Goal: Navigation & Orientation: Find specific page/section

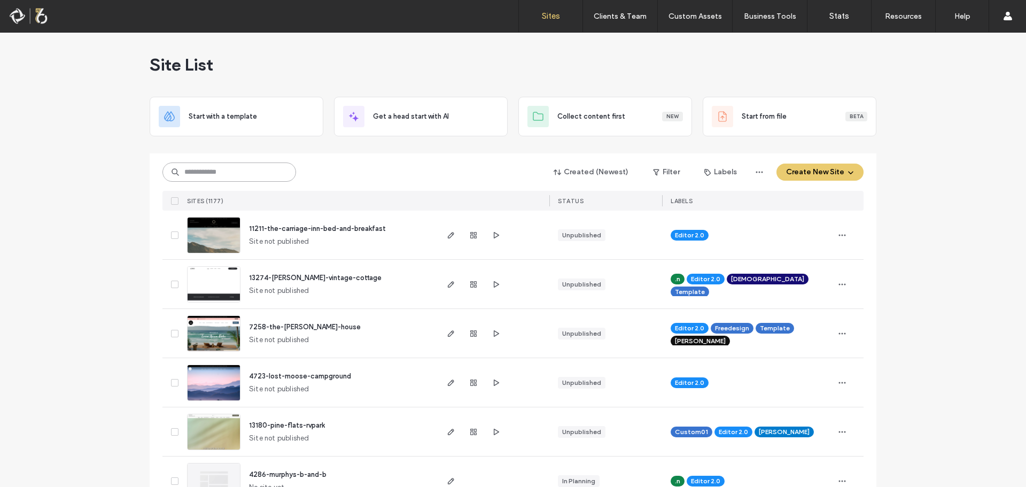
click at [214, 176] on input at bounding box center [229, 171] width 134 height 19
type input "****"
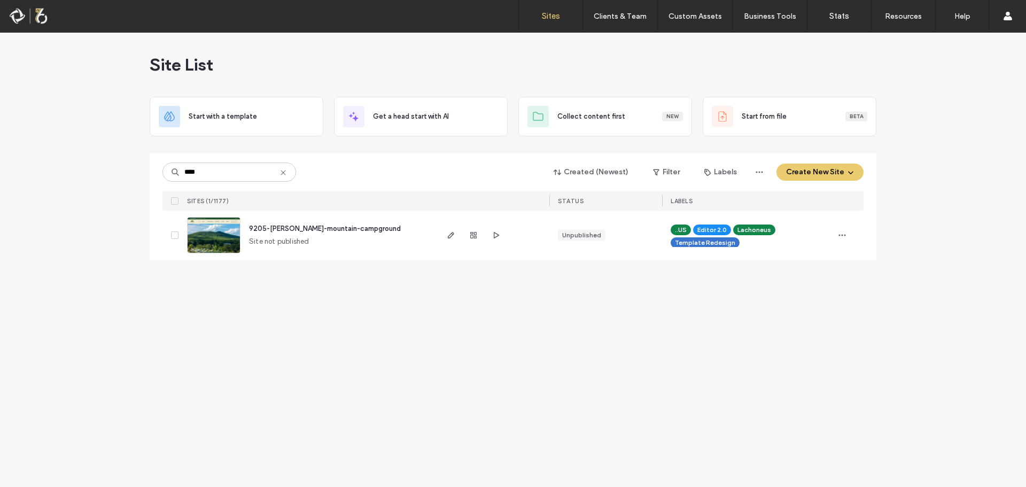
click at [263, 227] on span "9205-smith-mountain-campground" at bounding box center [325, 228] width 152 height 8
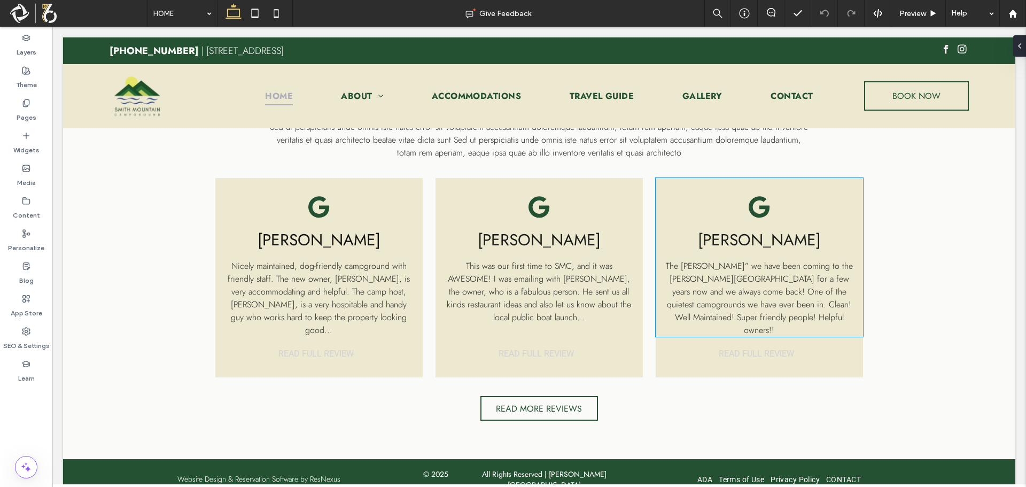
scroll to position [3155, 0]
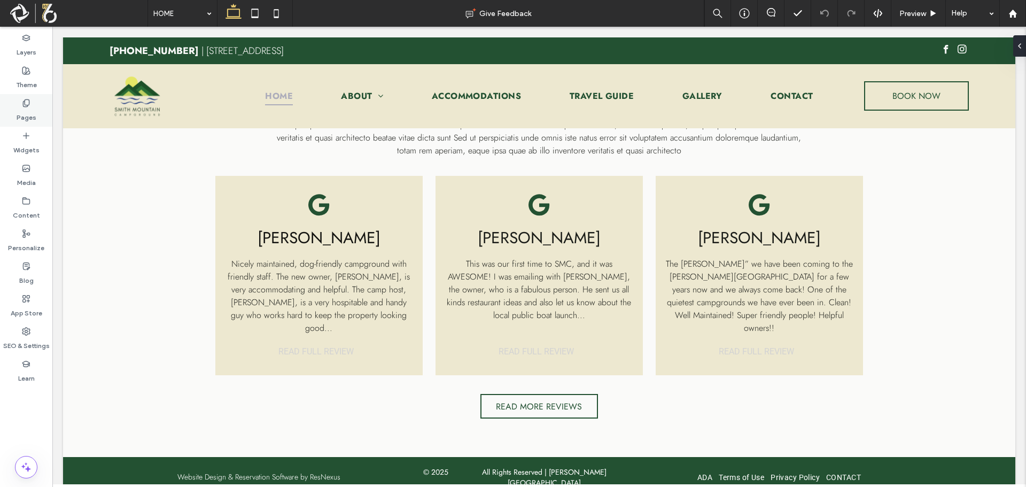
click at [31, 114] on label "Pages" at bounding box center [27, 114] width 20 height 15
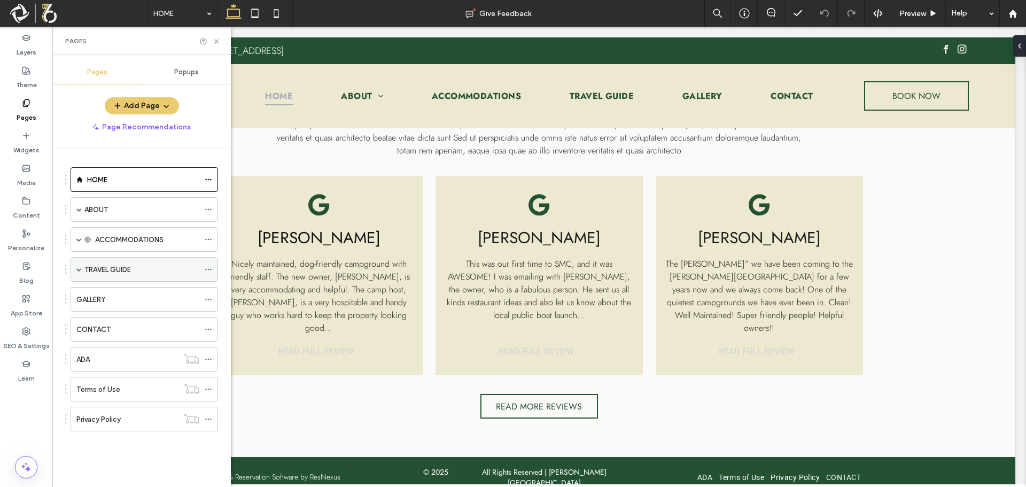
click at [77, 269] on span at bounding box center [78, 269] width 5 height 5
click at [127, 268] on label "TRAVEL GUIDE" at bounding box center [107, 269] width 46 height 19
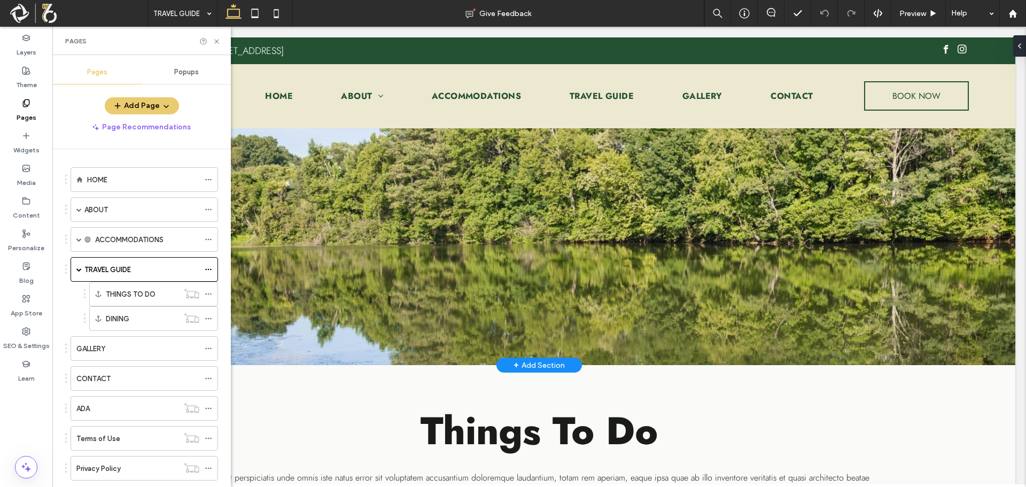
scroll to position [1, 0]
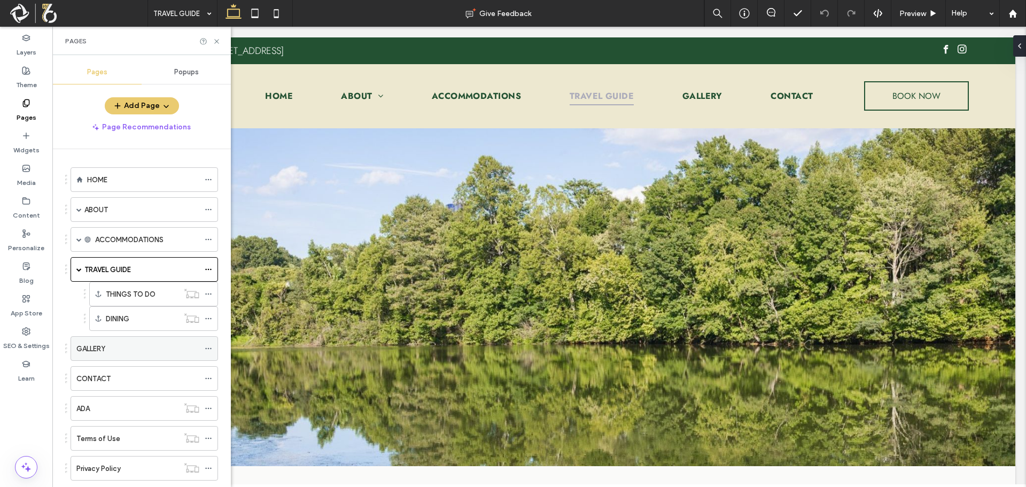
click at [128, 356] on div "GALLERY" at bounding box center [137, 349] width 123 height 24
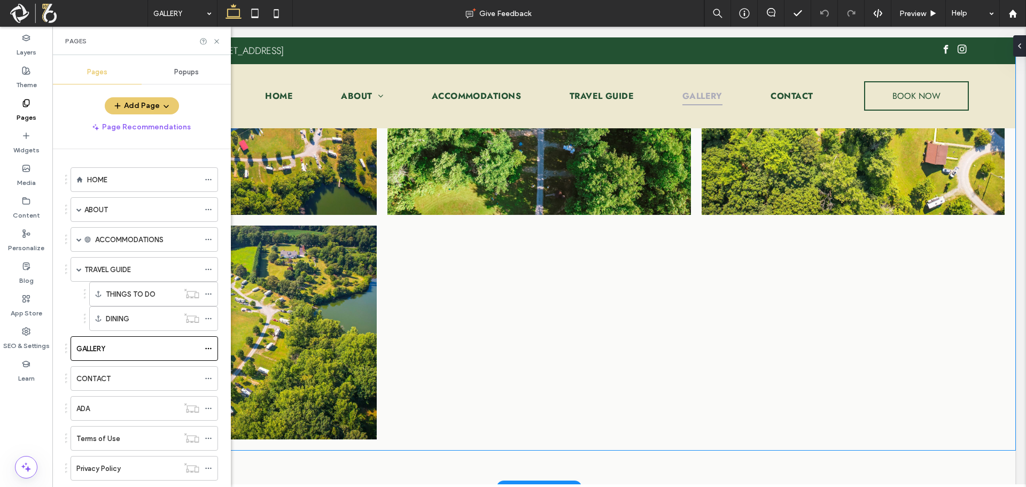
scroll to position [2773, 0]
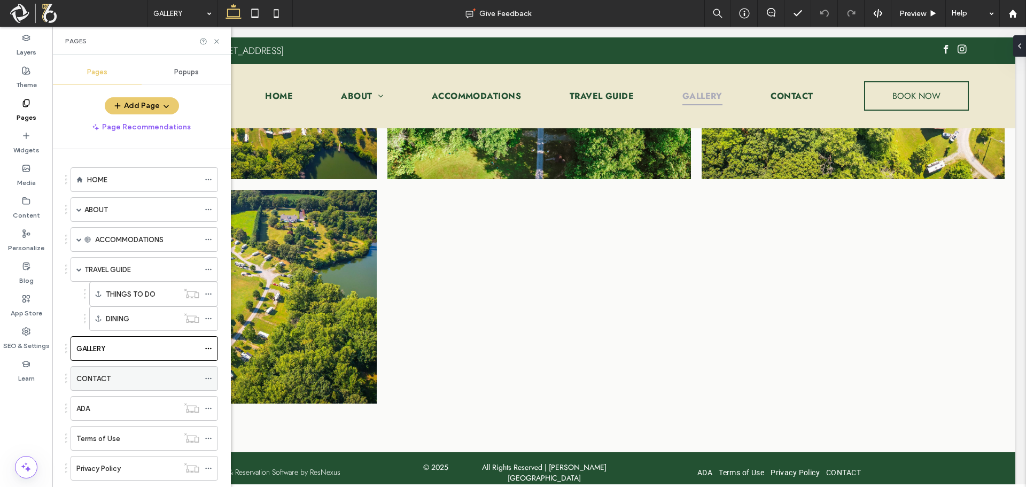
click at [107, 379] on label "CONTACT" at bounding box center [93, 378] width 34 height 19
